Goal: Task Accomplishment & Management: Use online tool/utility

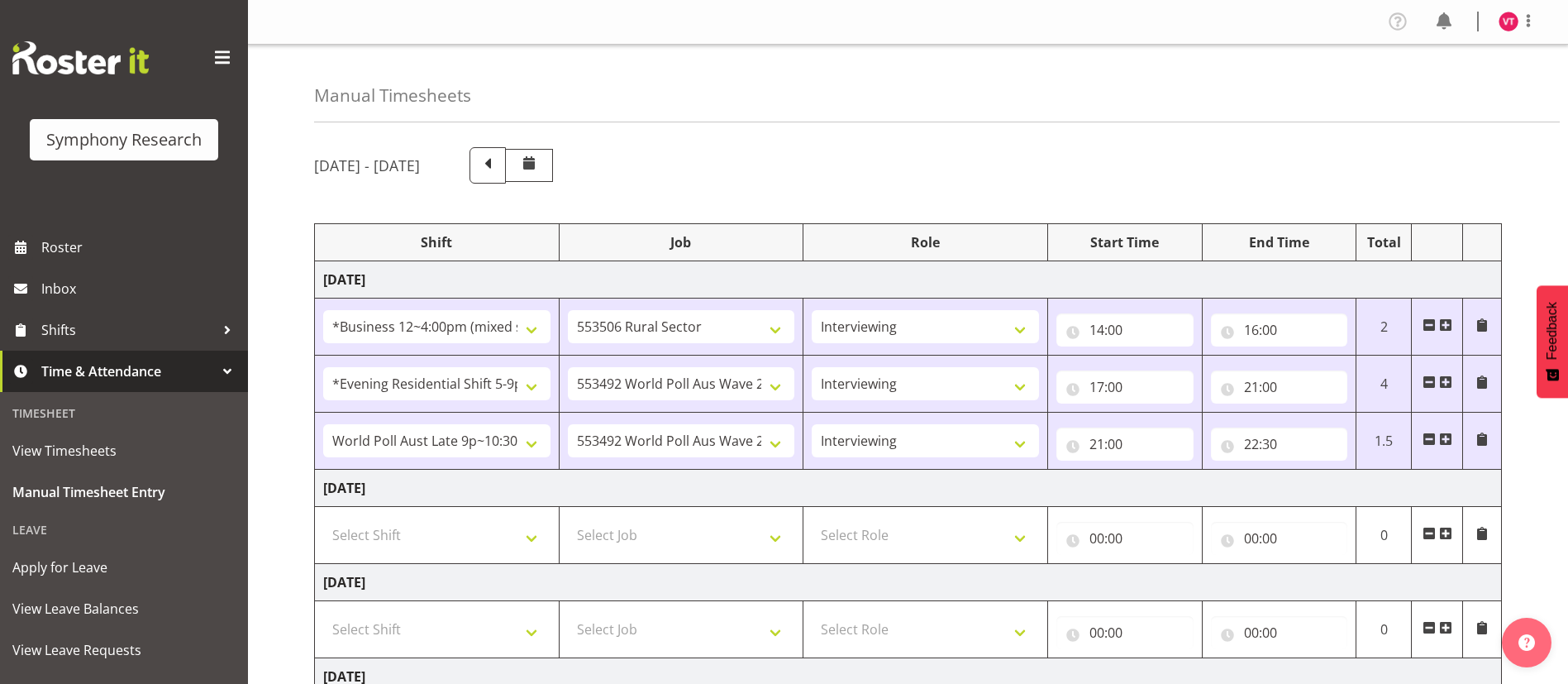
select select "81741"
select select "10587"
select select "47"
select select "48116"
select select "10499"
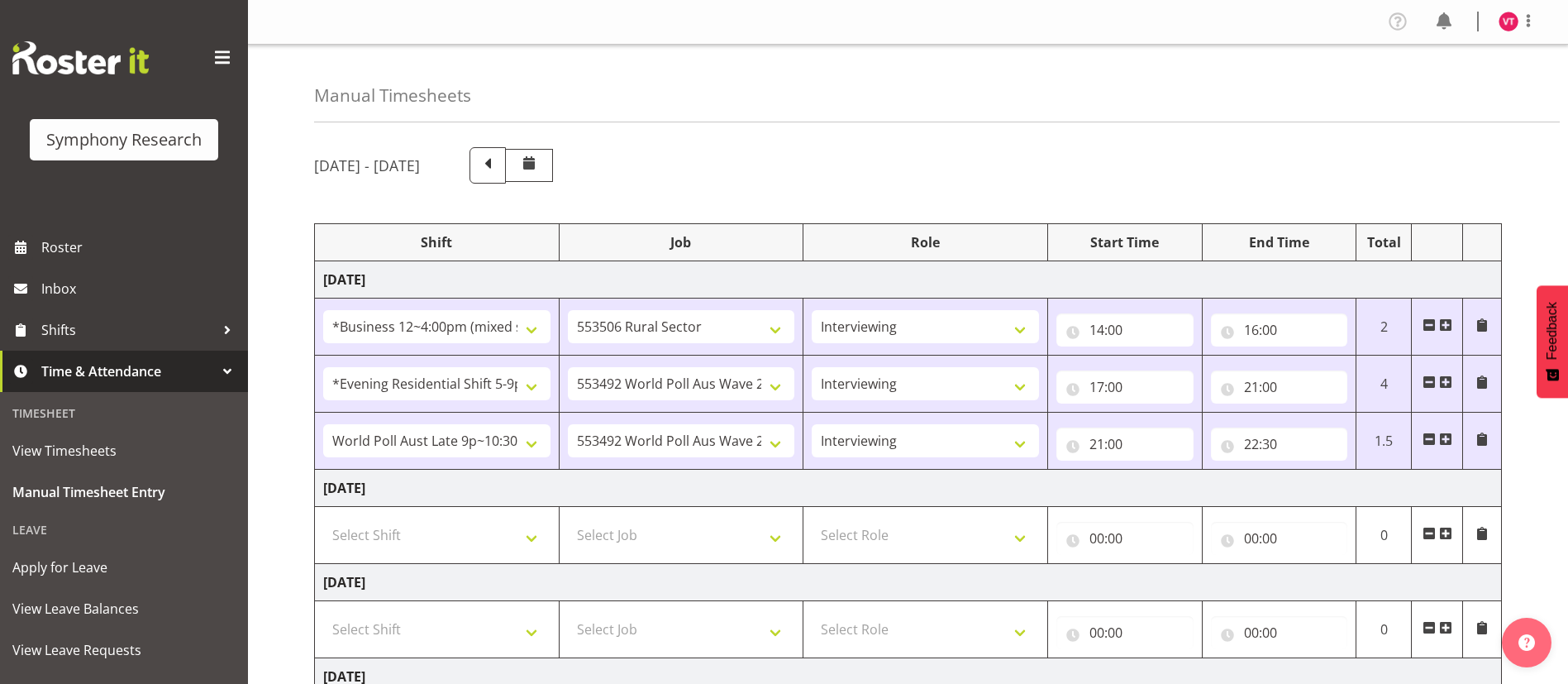
select select "47"
select select "57511"
select select "10499"
select select "47"
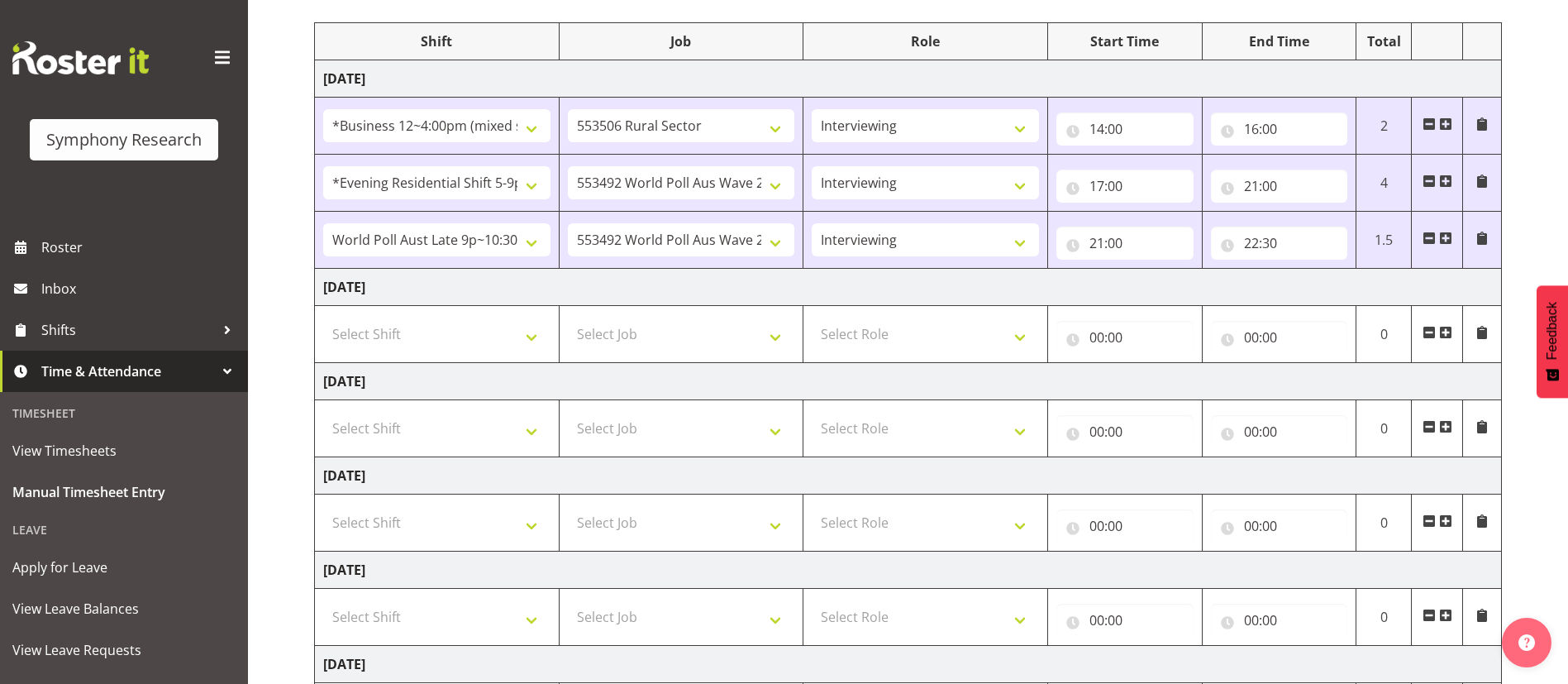
click at [1539, 520] on div "[DATE] - [DATE] Shift Job Role Start Time End Time Total [DATE] !!Weekend Resid…" at bounding box center [941, 430] width 1255 height 993
